Goal: Task Accomplishment & Management: Complete application form

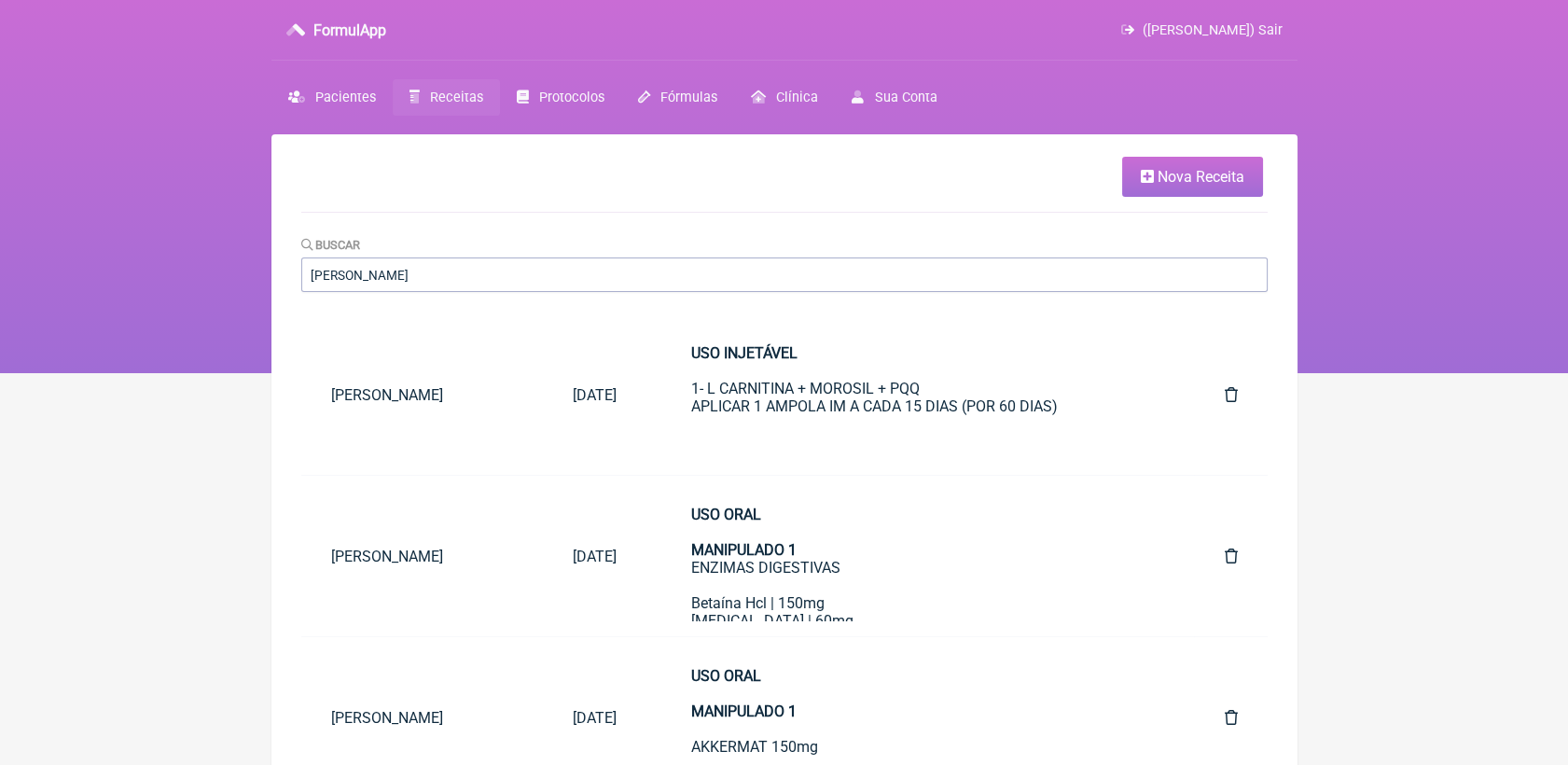
click at [1165, 176] on span "Nova Receita" at bounding box center [1201, 177] width 87 height 17
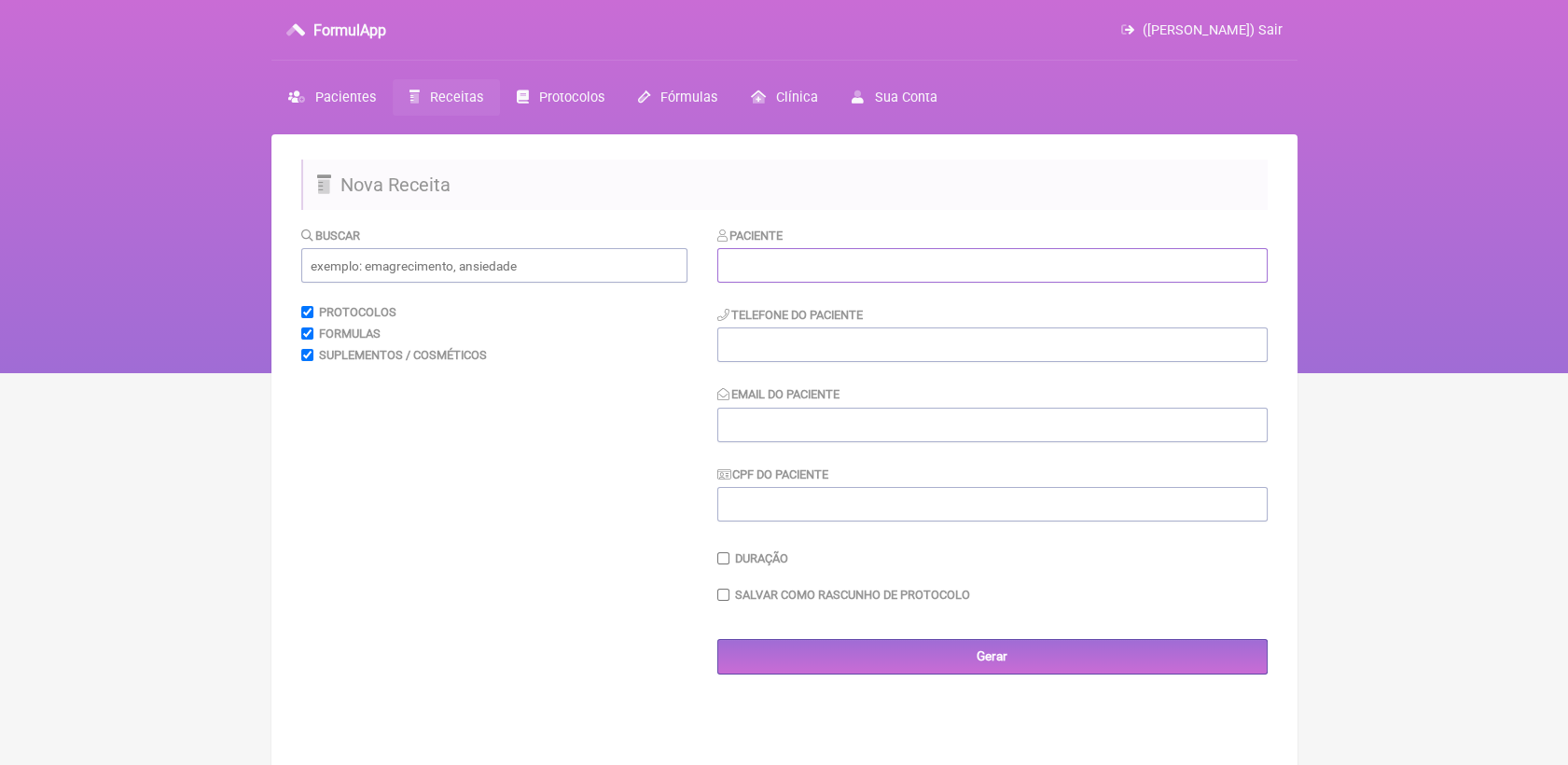
click at [756, 274] on input "text" at bounding box center [993, 265] width 551 height 35
paste input "[PERSON_NAME]"
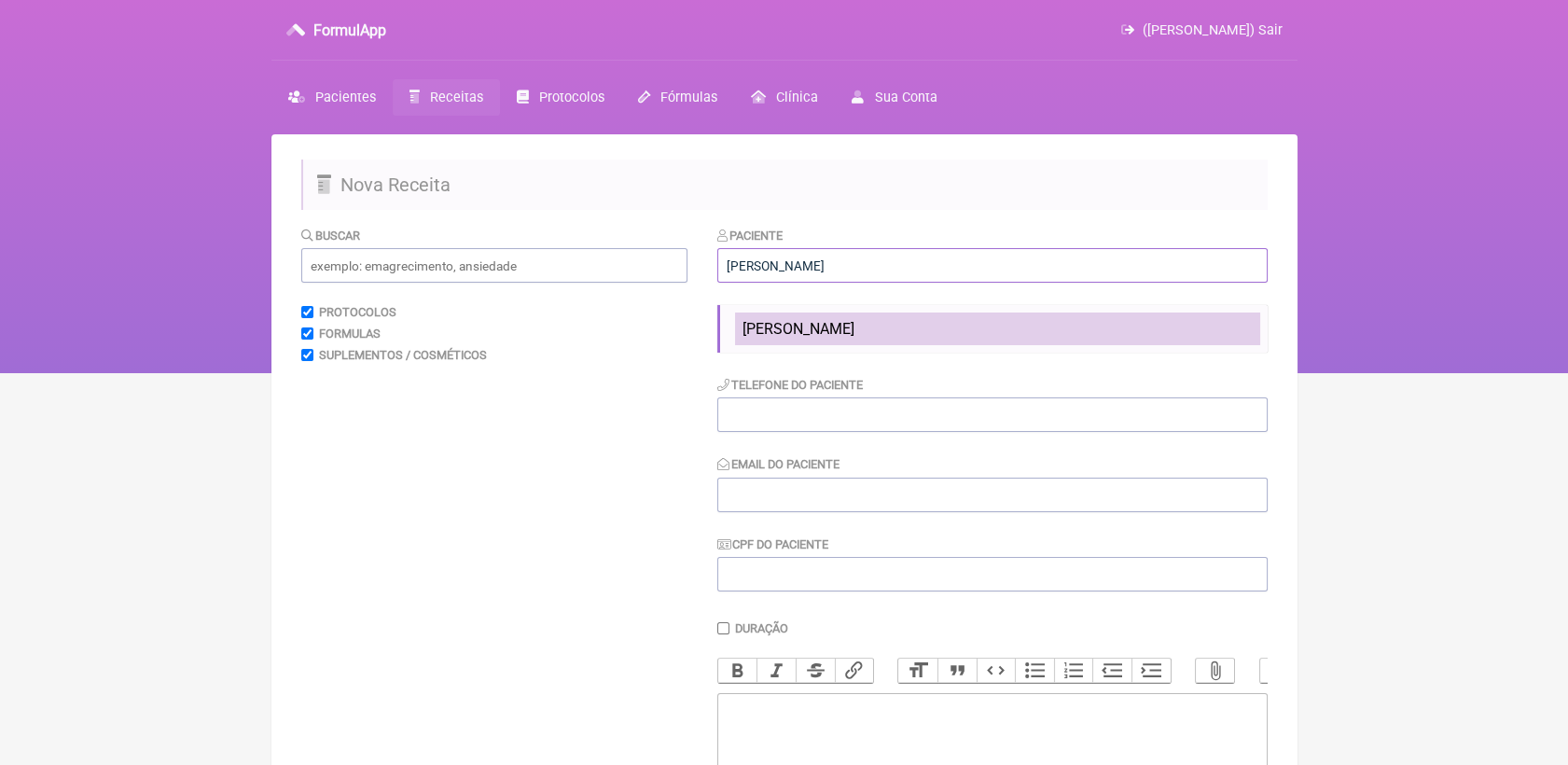
type input "[PERSON_NAME]"
click at [774, 335] on span "[PERSON_NAME]" at bounding box center [799, 329] width 112 height 17
type input "21 990761340"
type input "[EMAIL_ADDRESS][DOMAIN_NAME]"
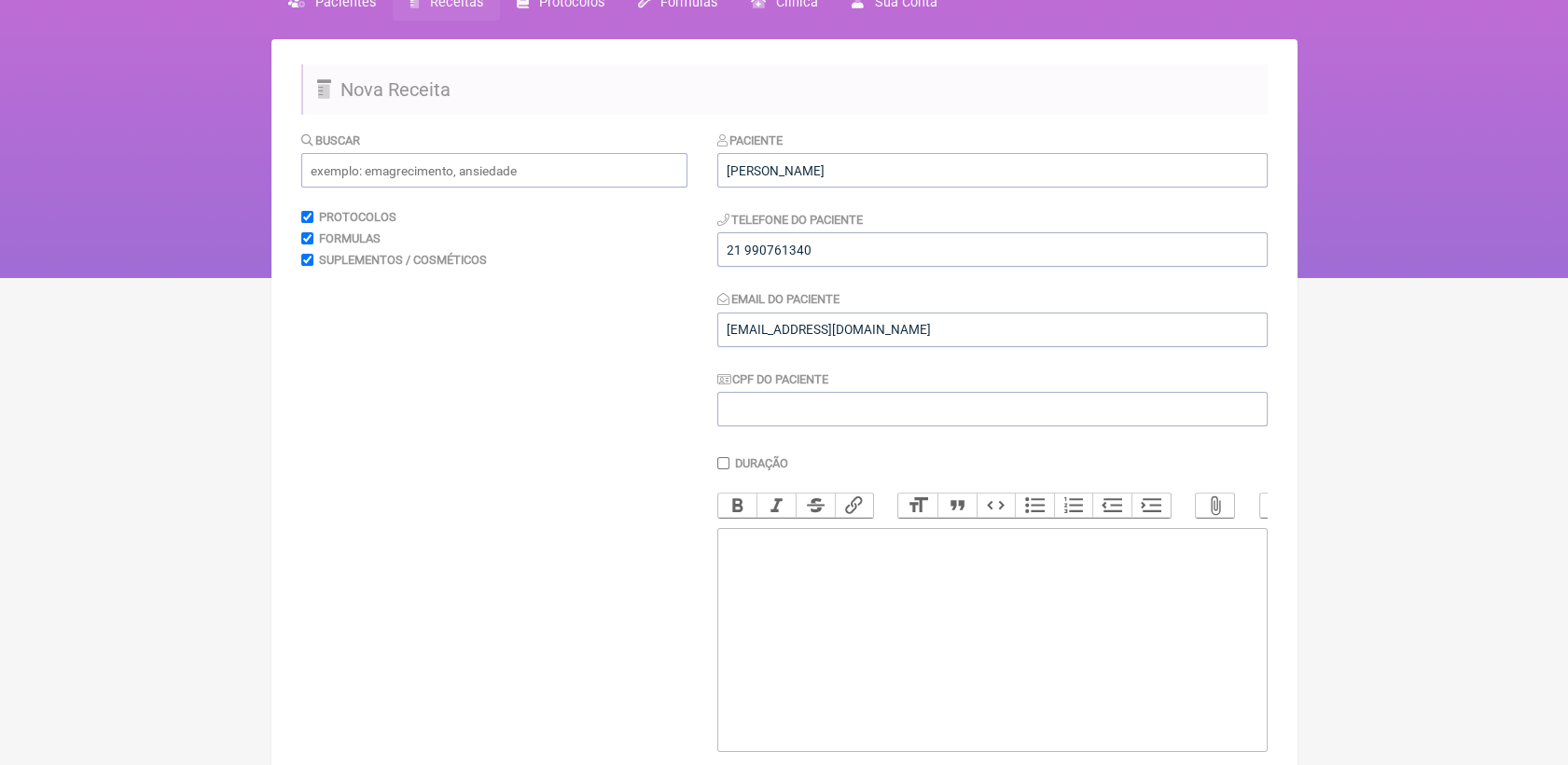
scroll to position [234, 0]
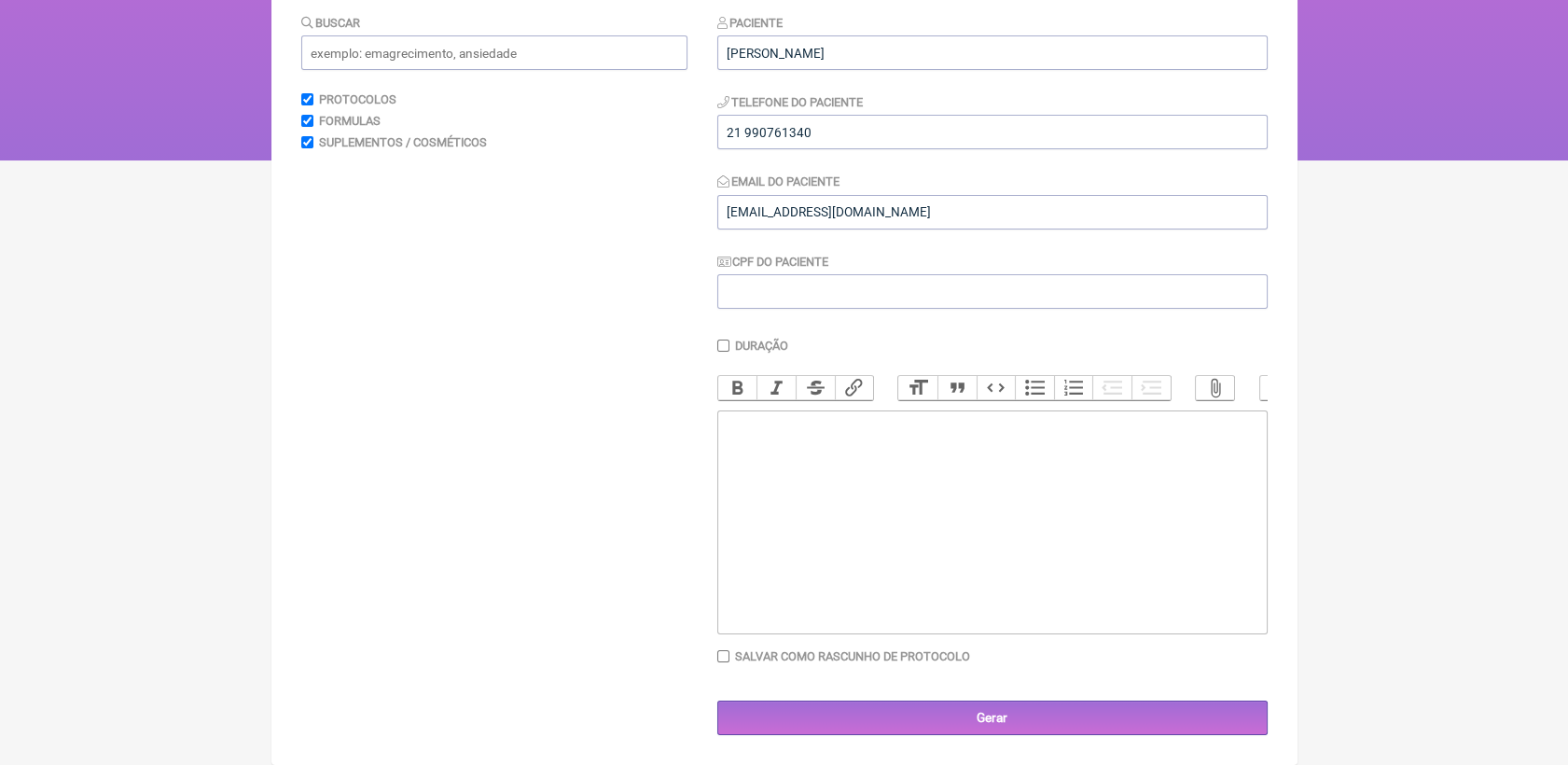
click at [809, 489] on trix-editor at bounding box center [993, 522] width 551 height 224
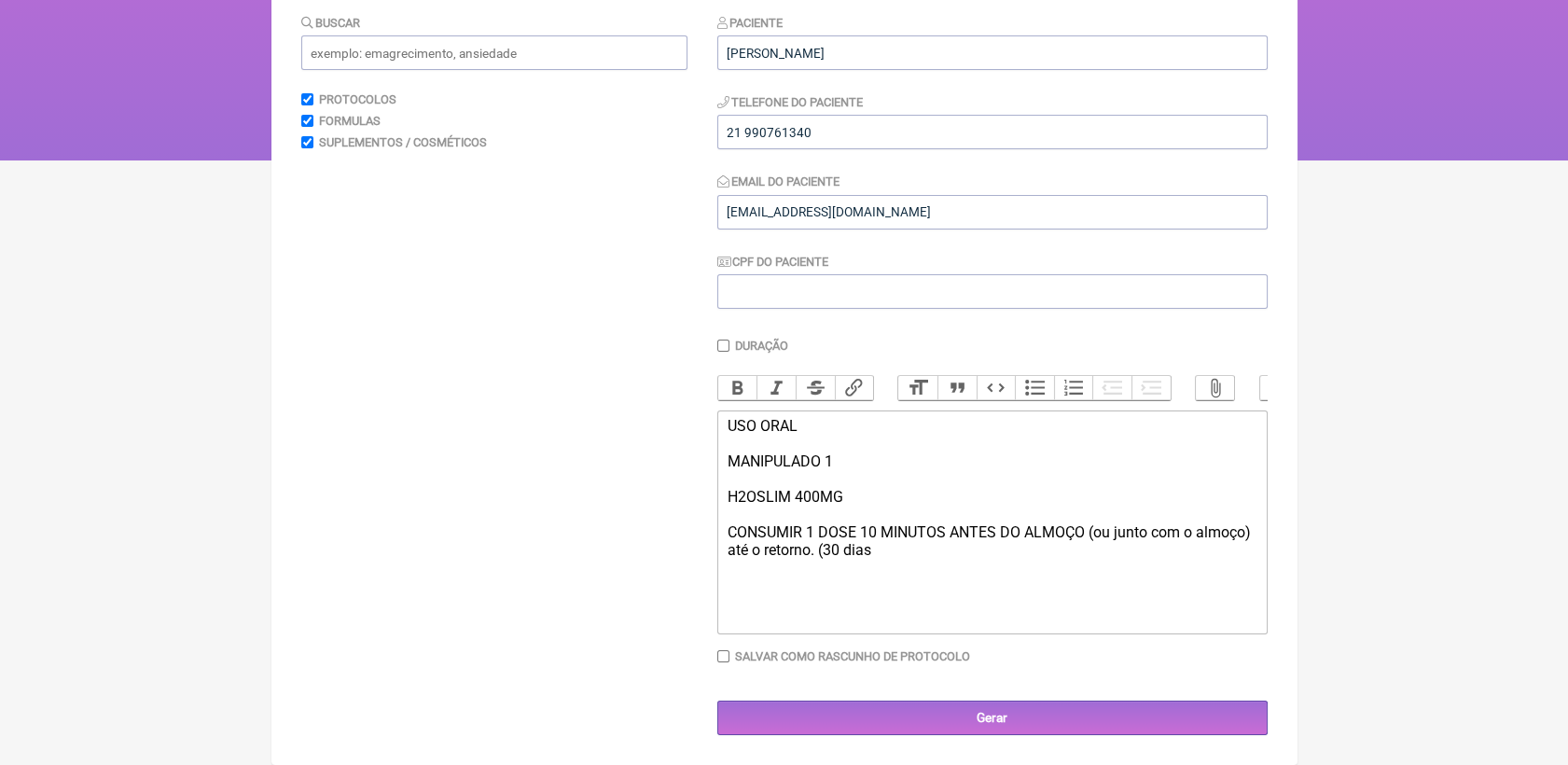
type trix-editor "<div>USO ORAL&nbsp;<br><br>MANIPULADO 1<br><br>H2OSLIM 400MG<br><br>CONSUMIR 1 …"
drag, startPoint x: 720, startPoint y: 419, endPoint x: 868, endPoint y: 455, distance: 152.3
click at [868, 455] on trix-editor "USO ORAL MANIPULADO 1 H2OSLIM 400MG CONSUMIR 1 DOSE 10 MINUTOS ANTES DO ALMOÇO …" at bounding box center [993, 522] width 551 height 224
click at [731, 376] on button "Bold" at bounding box center [738, 388] width 40 height 24
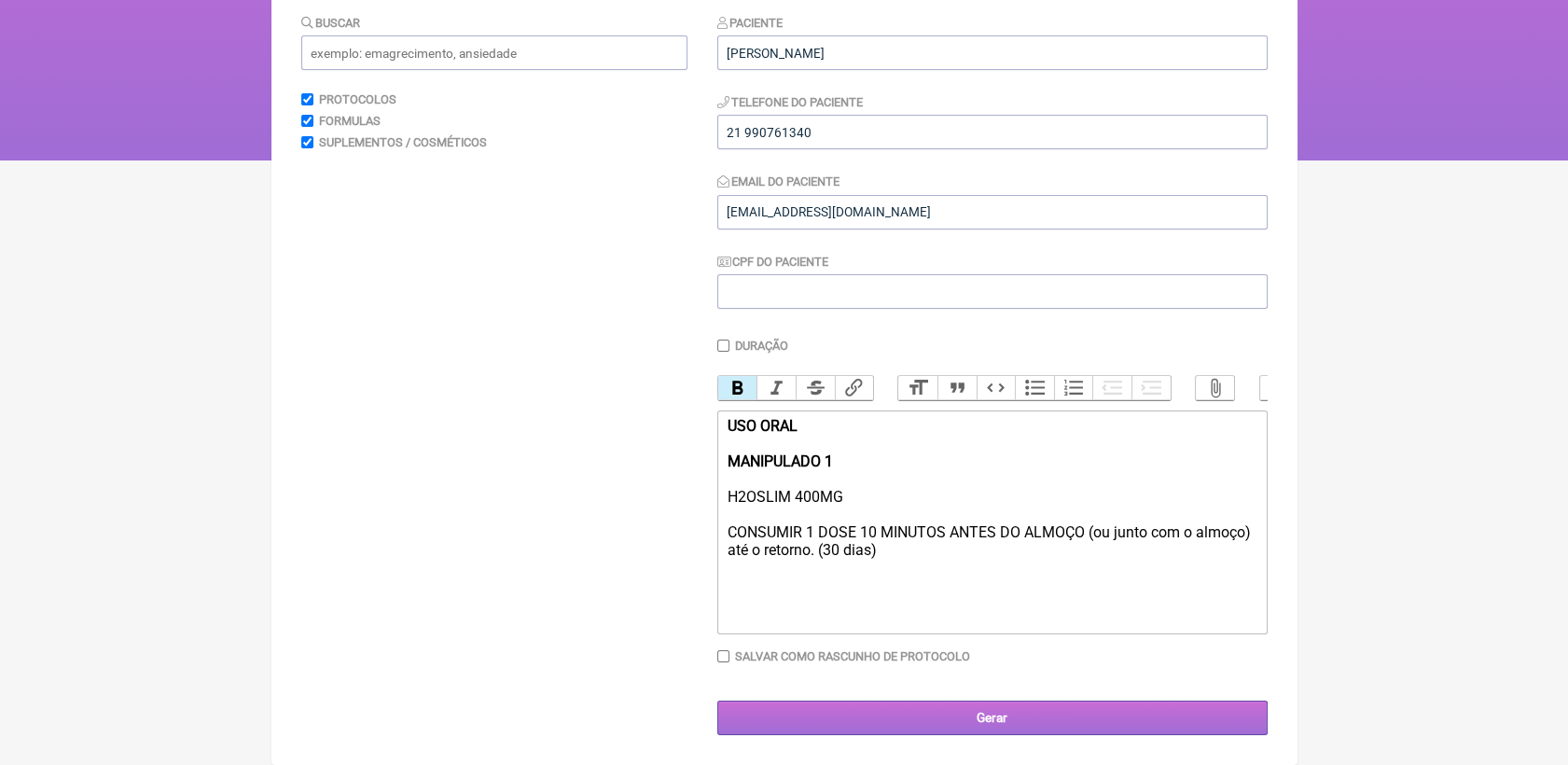
click at [955, 721] on input "Gerar" at bounding box center [993, 718] width 551 height 35
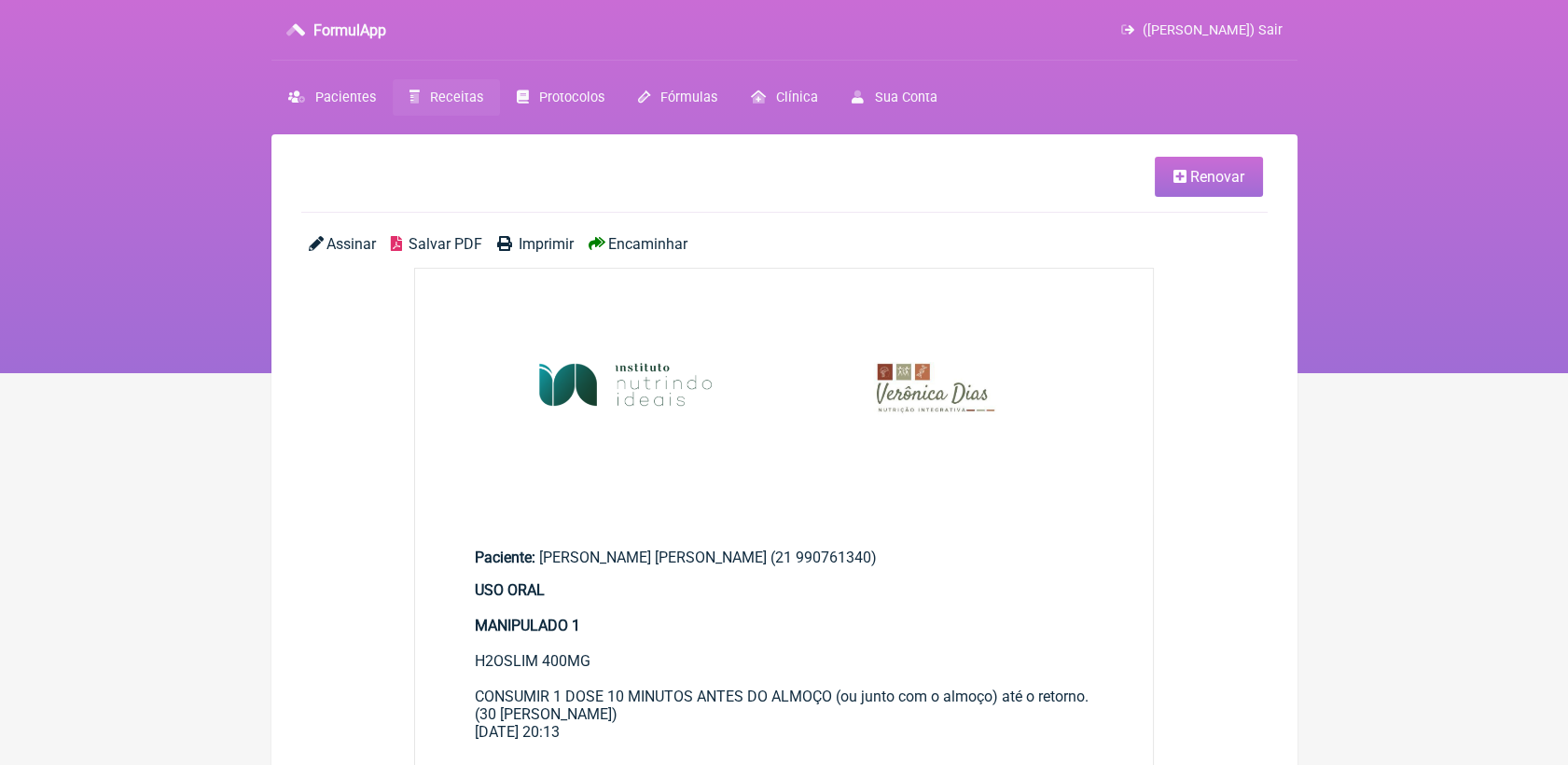
click at [466, 252] on span "Salvar PDF" at bounding box center [446, 244] width 73 height 17
click at [1202, 191] on link "Renovar" at bounding box center [1209, 177] width 108 height 41
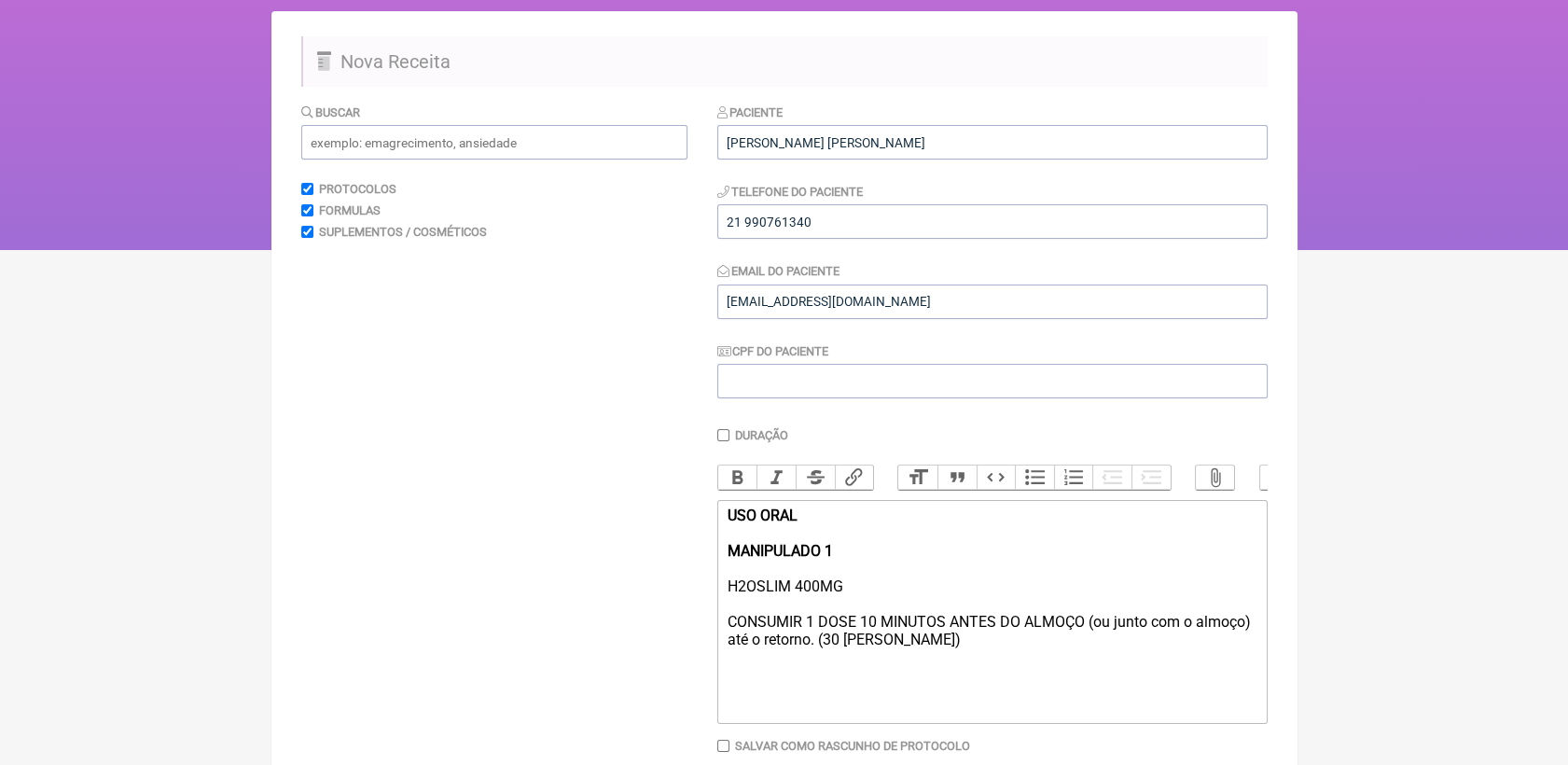
scroll to position [234, 0]
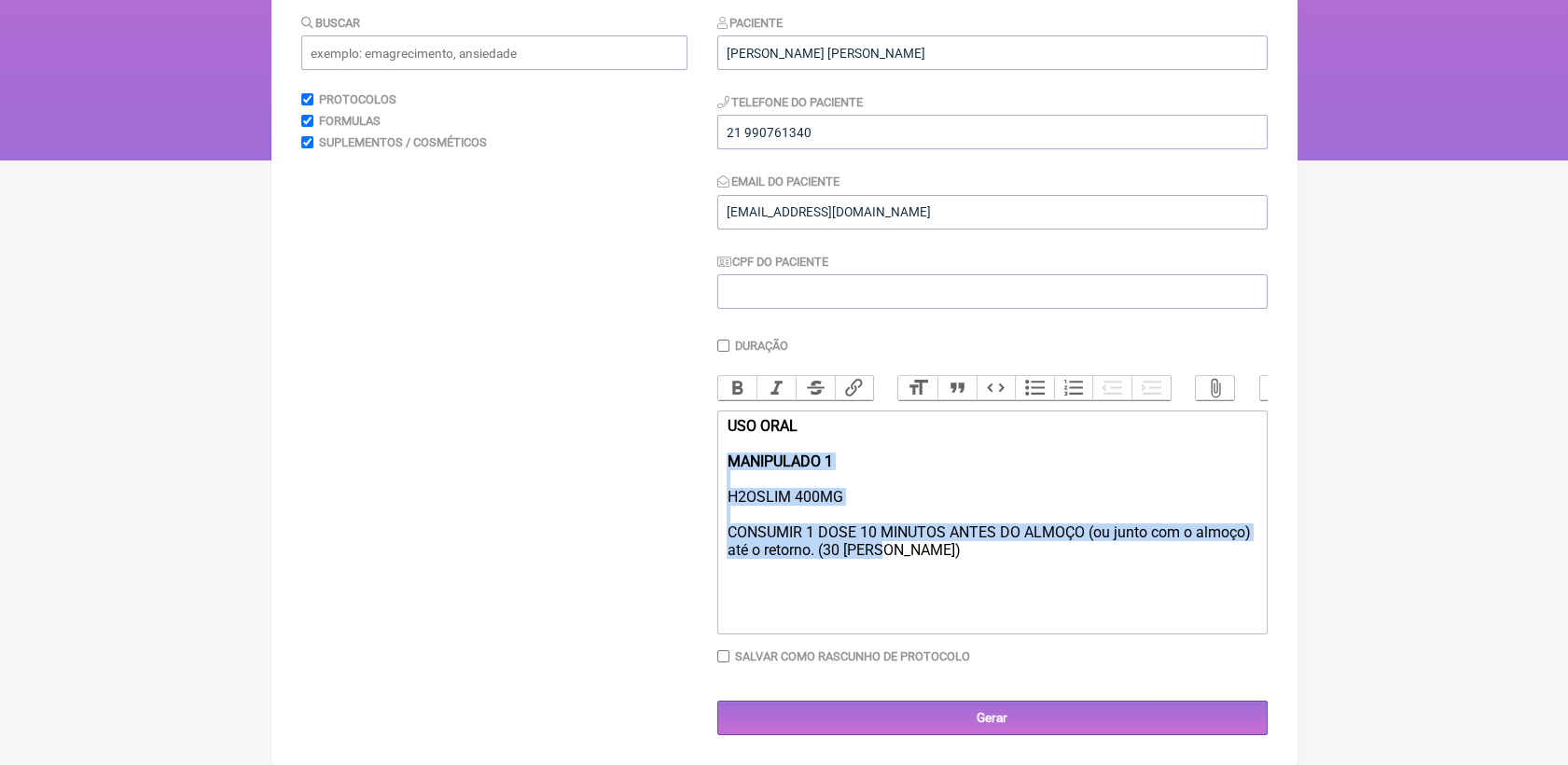
drag, startPoint x: 727, startPoint y: 466, endPoint x: 893, endPoint y: 555, distance: 188.4
click at [893, 555] on div "USO ORAL MANIPULADO 1 H2OSLIM 400MG CONSUMIR 1 DOSE 10 MINUTOS ANTES DO ALMOÇO …" at bounding box center [991, 487] width 530 height 142
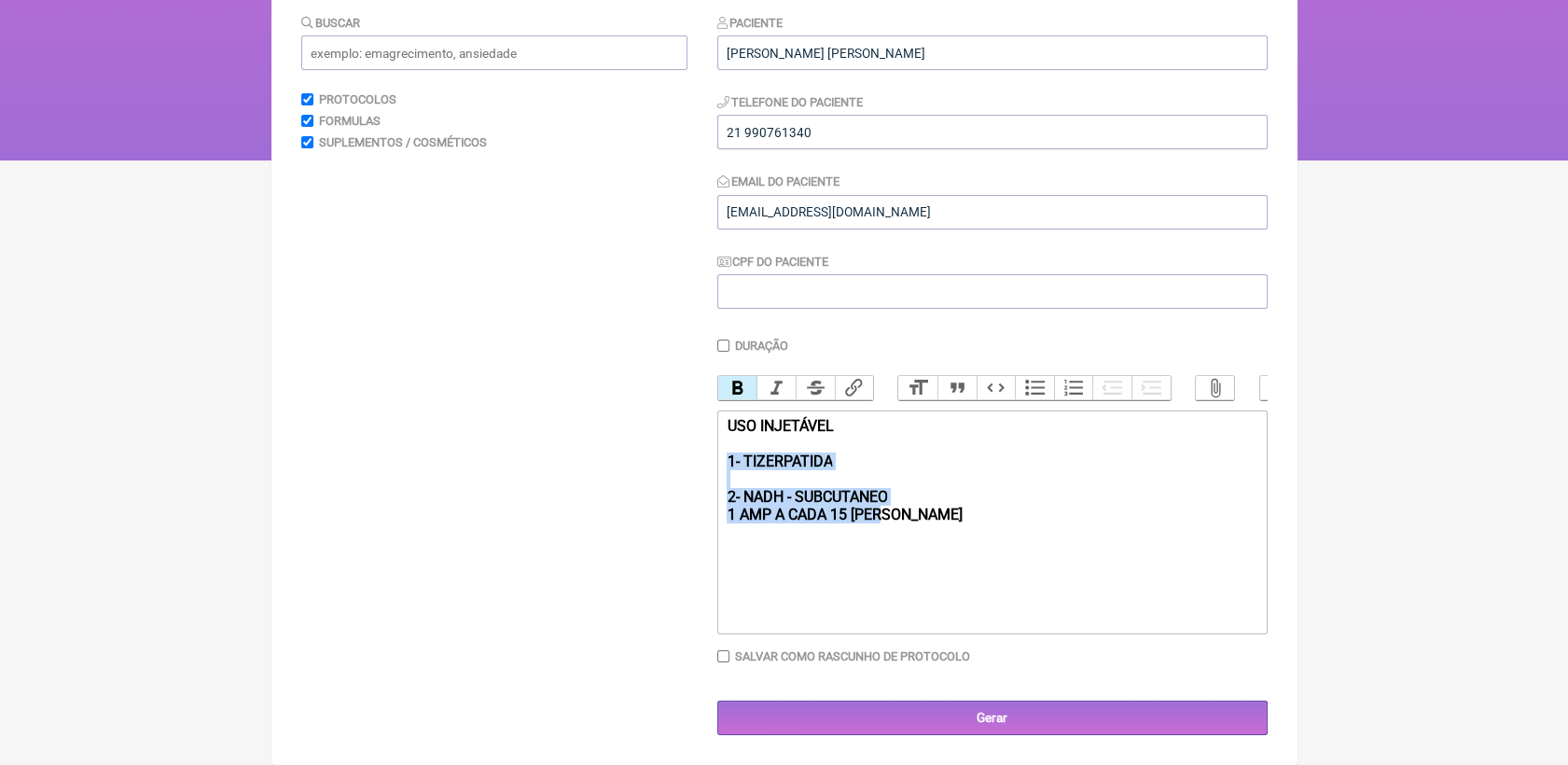
drag, startPoint x: 889, startPoint y: 515, endPoint x: 725, endPoint y: 462, distance: 172.4
click at [725, 462] on trix-editor "USO INJETÁVEL 1- TIZERPATIDA 2- NADH - SUBCUTANEO 1 AMP A CADA 15 [PERSON_NAME]" at bounding box center [993, 522] width 551 height 224
click at [739, 376] on button "Bold" at bounding box center [738, 388] width 40 height 24
click at [943, 516] on div "USO INJETÁVEL 1- TIZERPATIDA 2- NADH - SUBCUTANEO 1 AMP A CADA 15 [PERSON_NAME]" at bounding box center [991, 470] width 530 height 106
click at [859, 465] on div "USO INJETÁVEL 1- TIZERPATIDA 2- NADH - SUBCUTANEO 1 AMP A CADA 15 [PERSON_NAME]" at bounding box center [991, 470] width 530 height 106
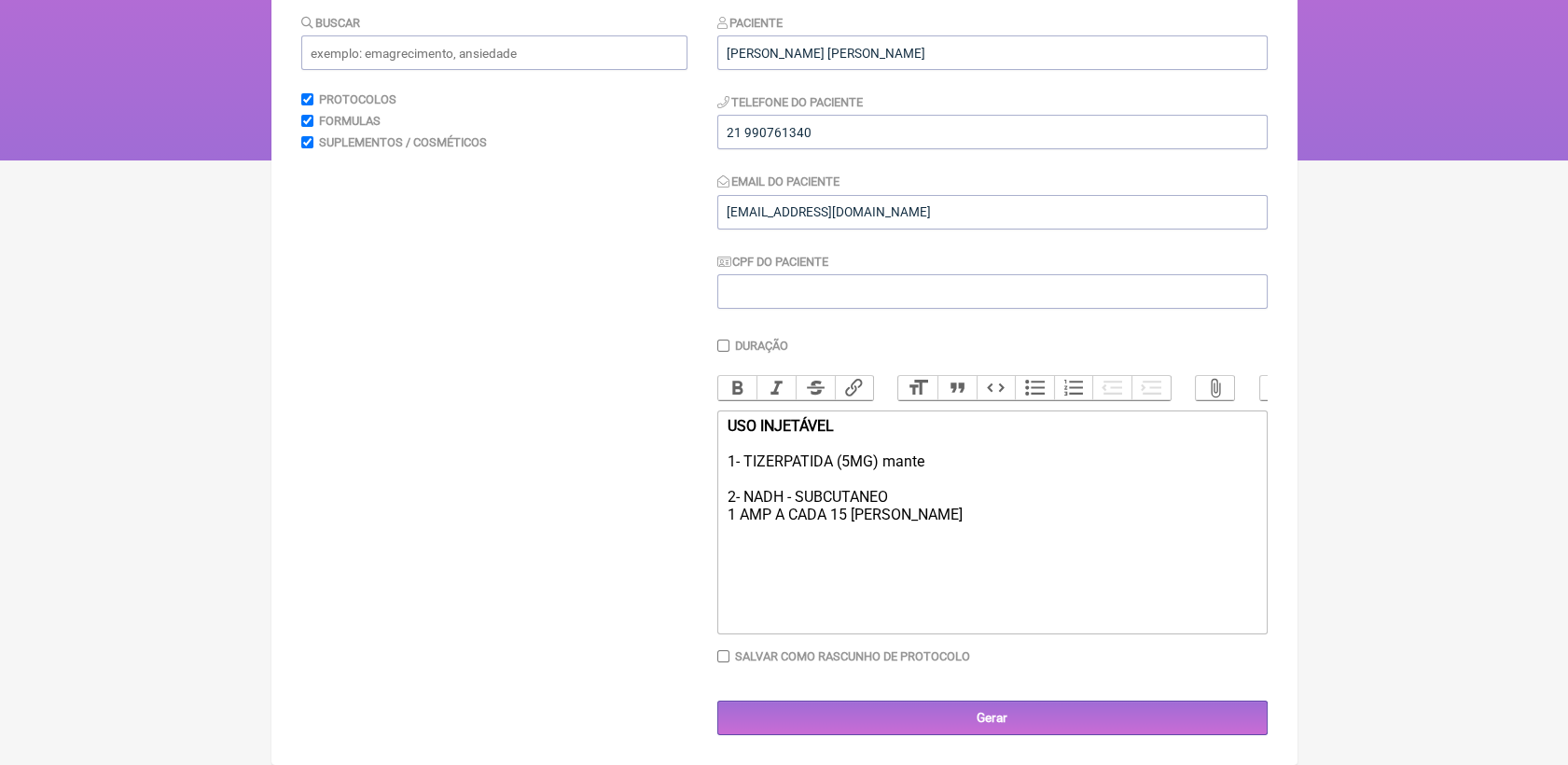
type trix-editor "<div><strong>USO INJETÁVEL<br><br></strong>1- TIZERPATIDA (5MG) [PERSON_NAME]<b…"
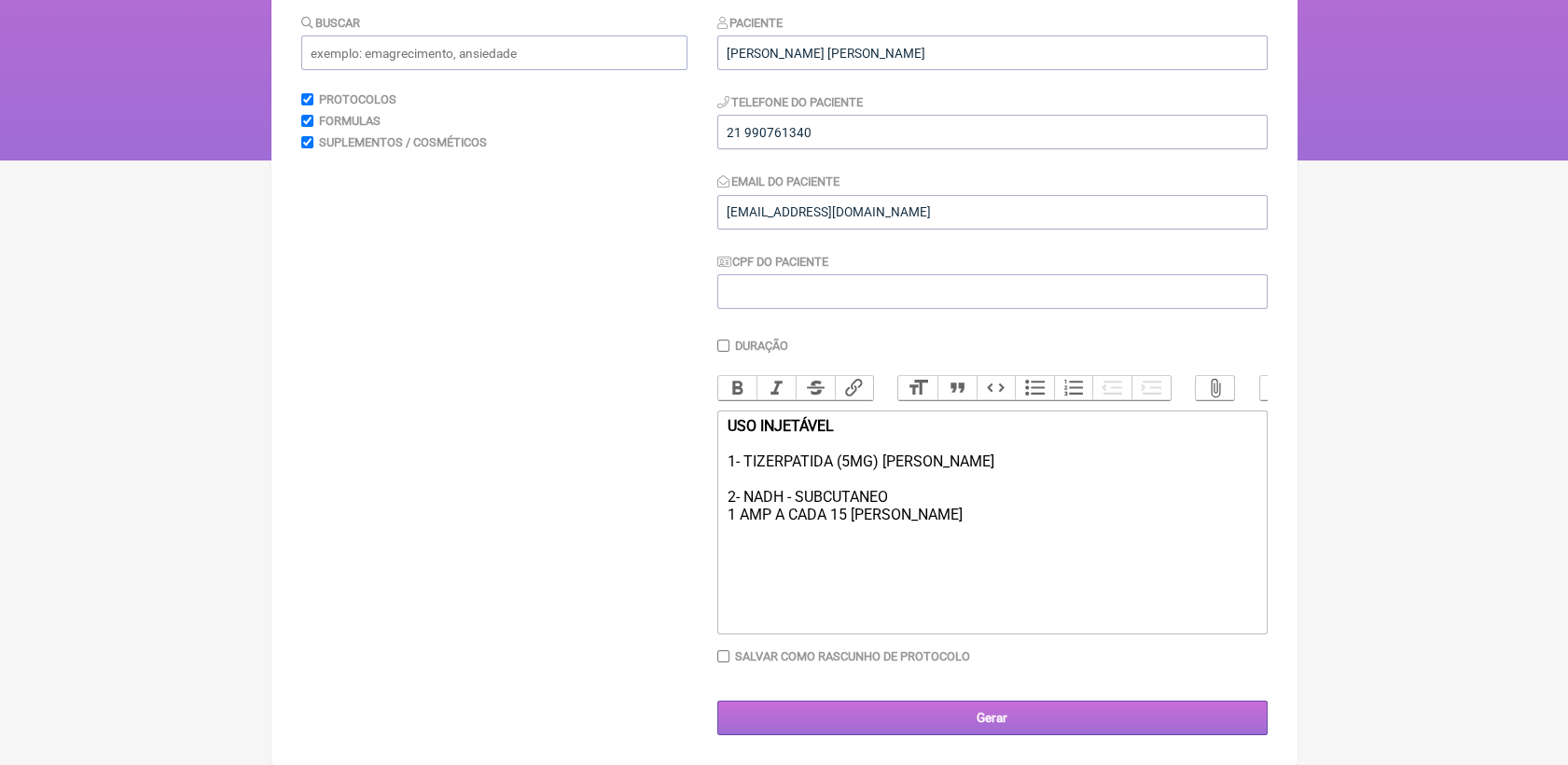
click at [1069, 717] on input "Gerar" at bounding box center [993, 718] width 551 height 35
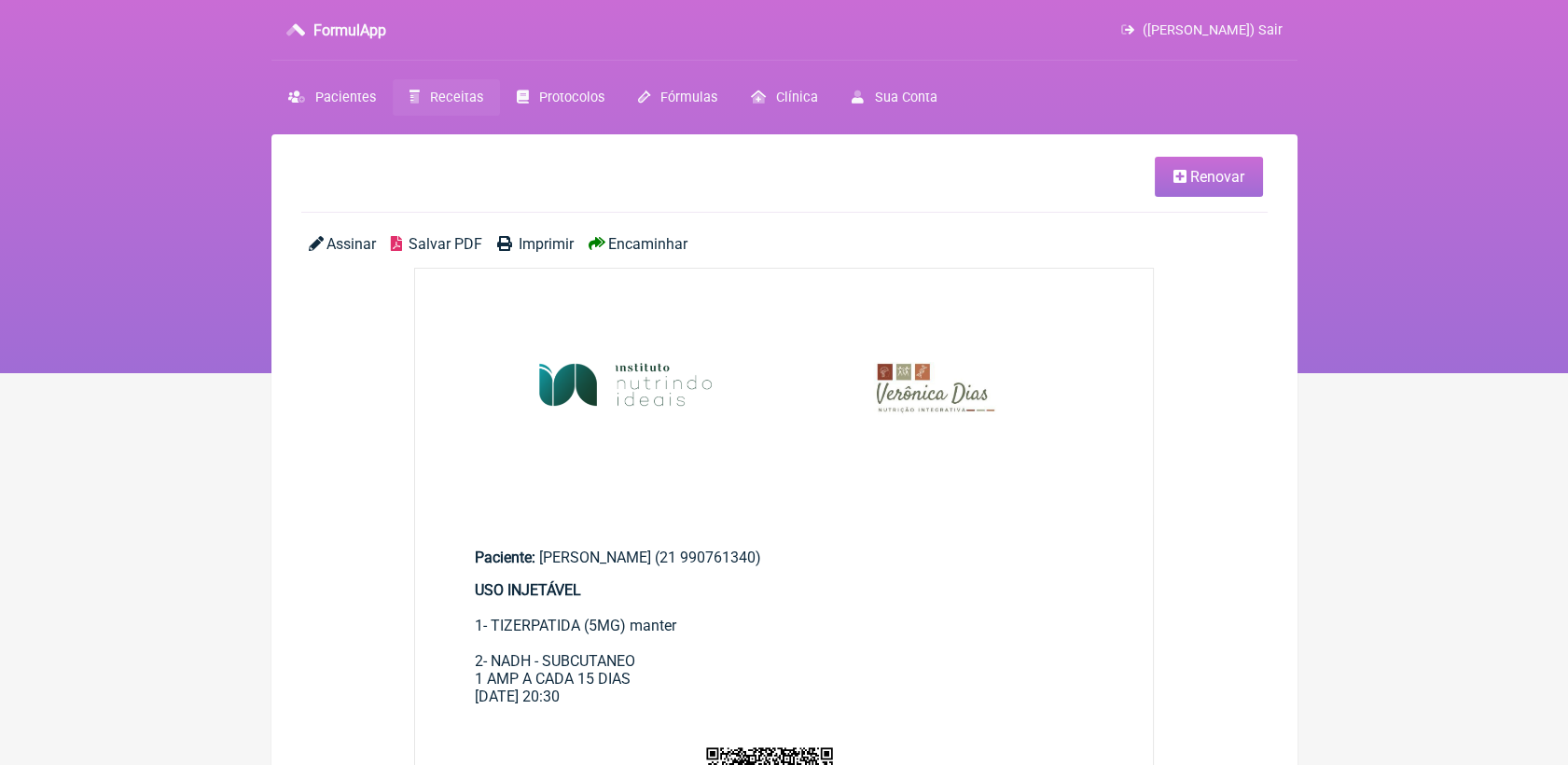
click at [450, 249] on span "Salvar PDF" at bounding box center [446, 244] width 73 height 17
click at [446, 106] on link "Receitas" at bounding box center [446, 97] width 107 height 37
